Goal: Task Accomplishment & Management: Use online tool/utility

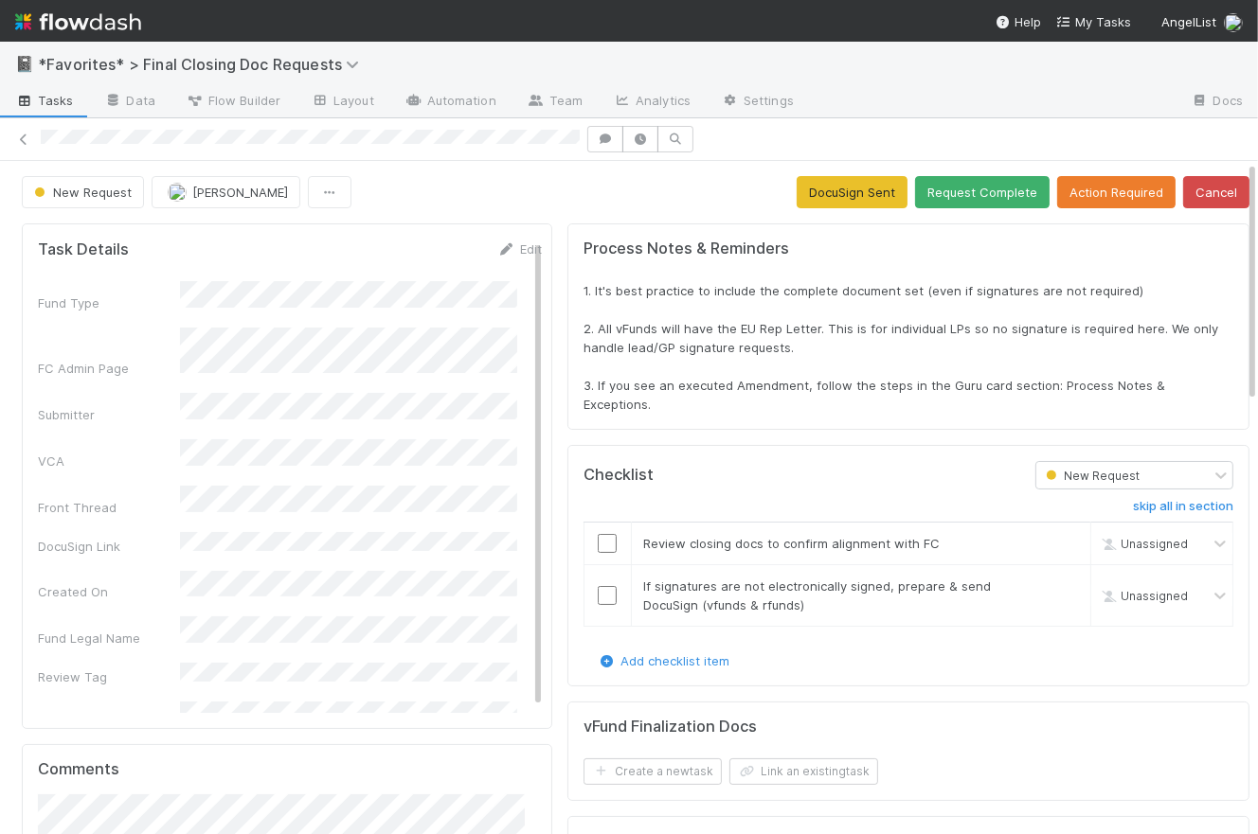
click at [55, 98] on span "Tasks" at bounding box center [44, 100] width 59 height 19
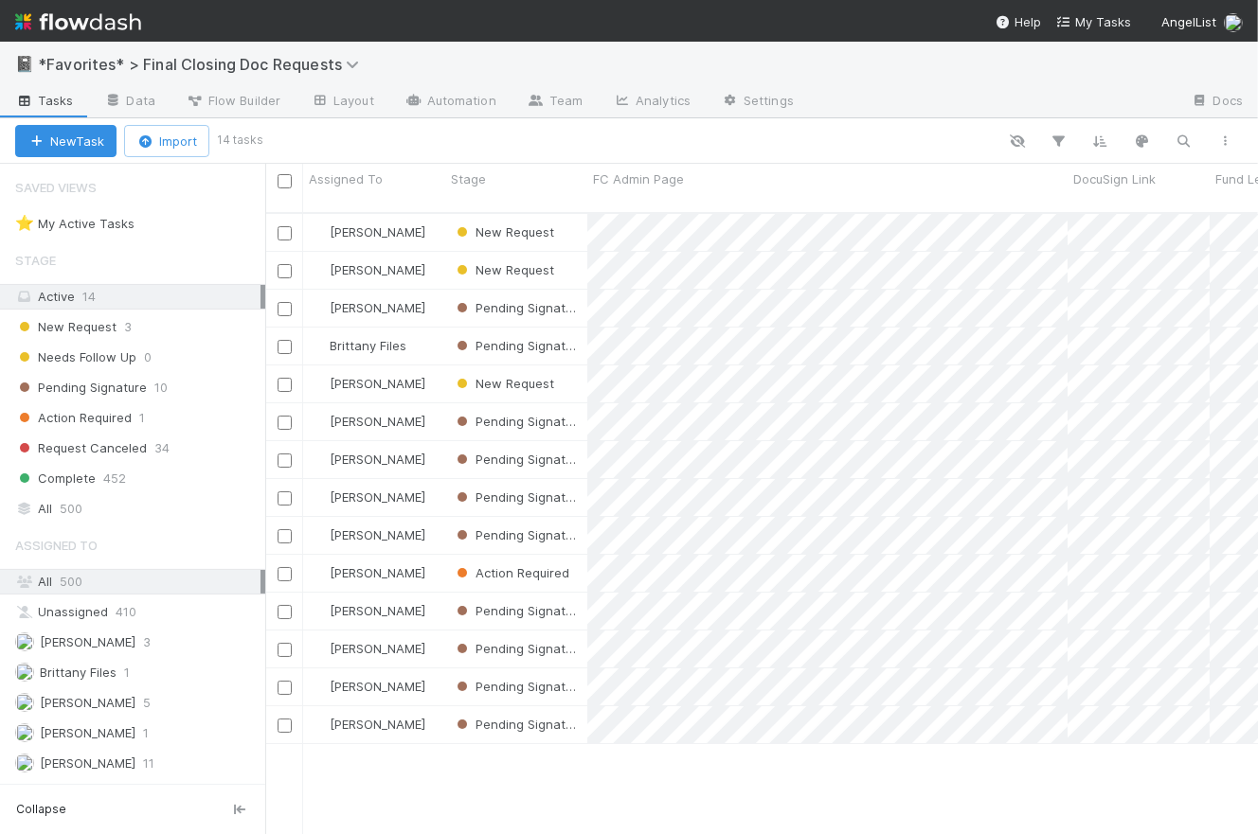
scroll to position [624, 979]
click at [91, 328] on span "New Request" at bounding box center [65, 327] width 101 height 24
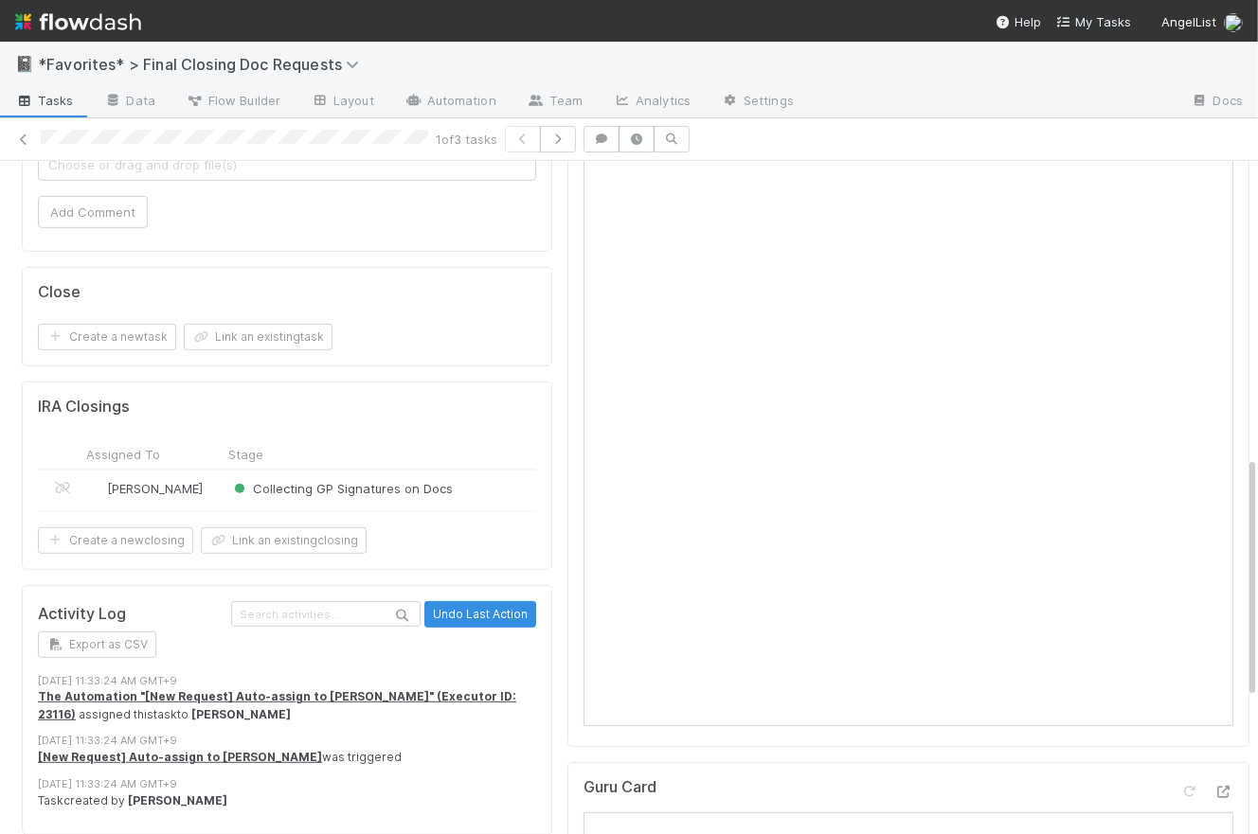
scroll to position [647, 0]
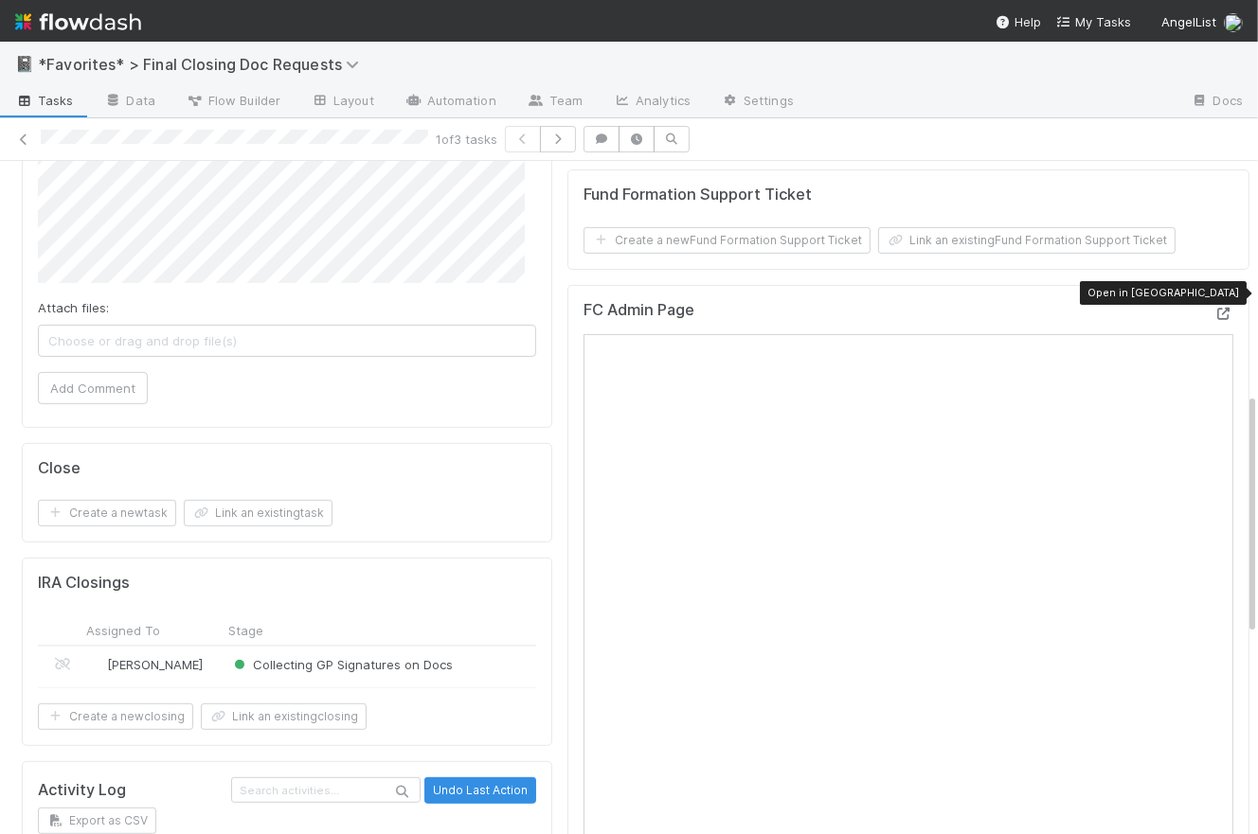
click at [1101, 308] on icon at bounding box center [1223, 314] width 19 height 12
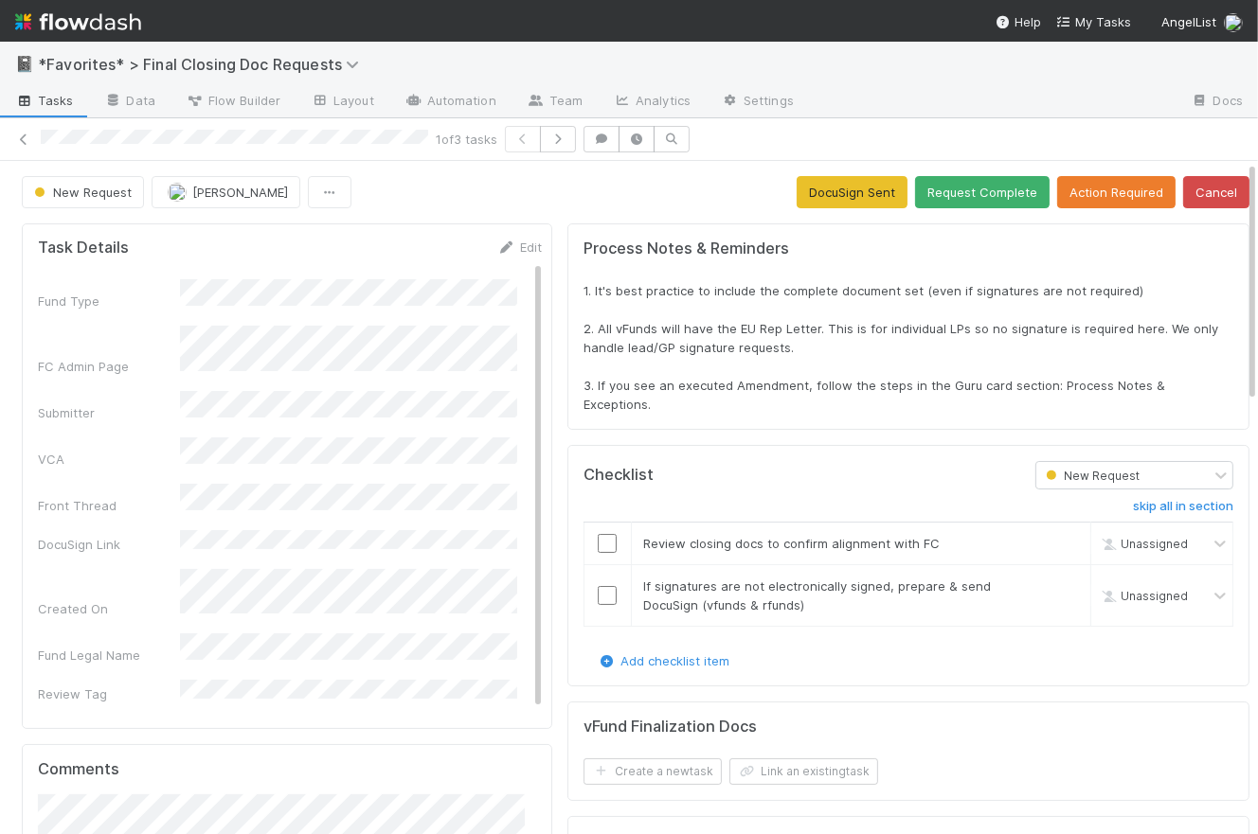
scroll to position [0, 0]
click at [599, 534] on input "checkbox" at bounding box center [607, 543] width 19 height 19
click at [598, 586] on input "checkbox" at bounding box center [607, 595] width 19 height 19
click at [964, 187] on button "Request Complete" at bounding box center [982, 192] width 134 height 32
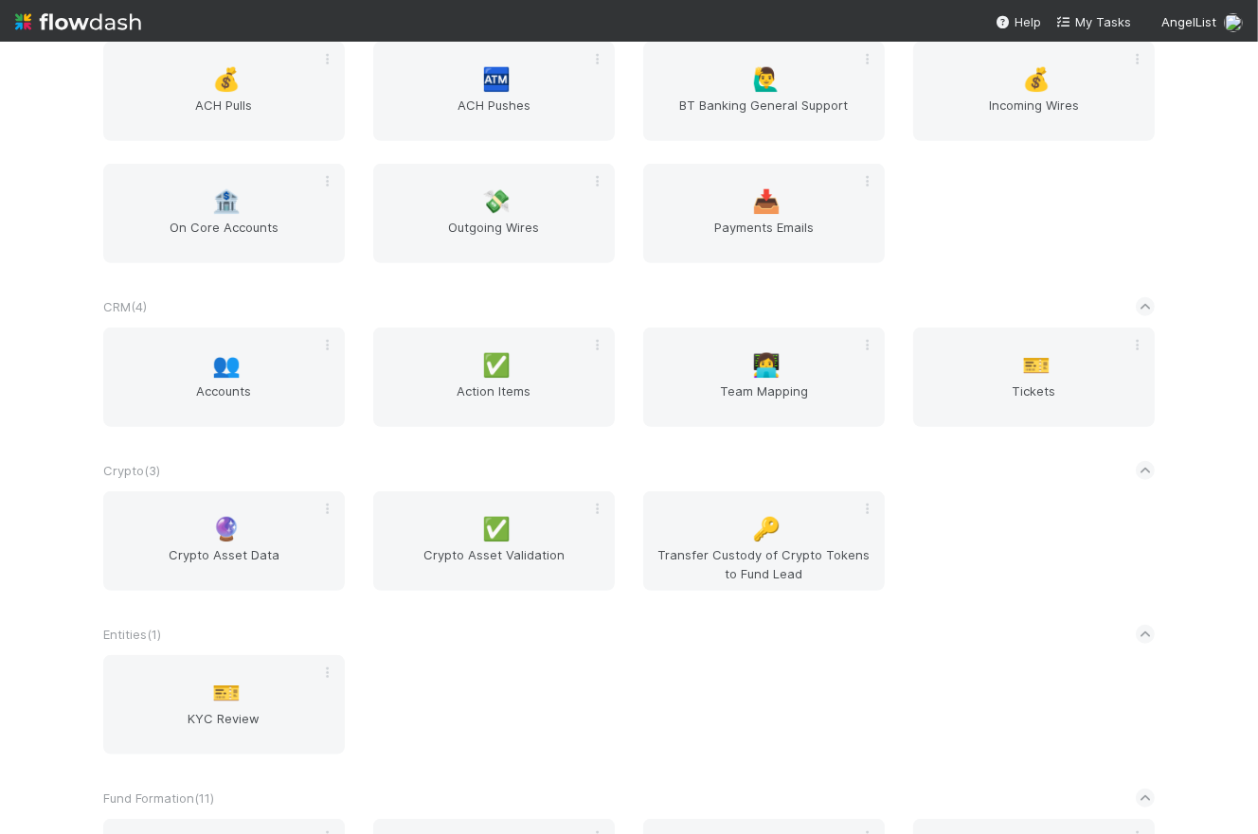
scroll to position [1894, 0]
